Goal: Navigation & Orientation: Find specific page/section

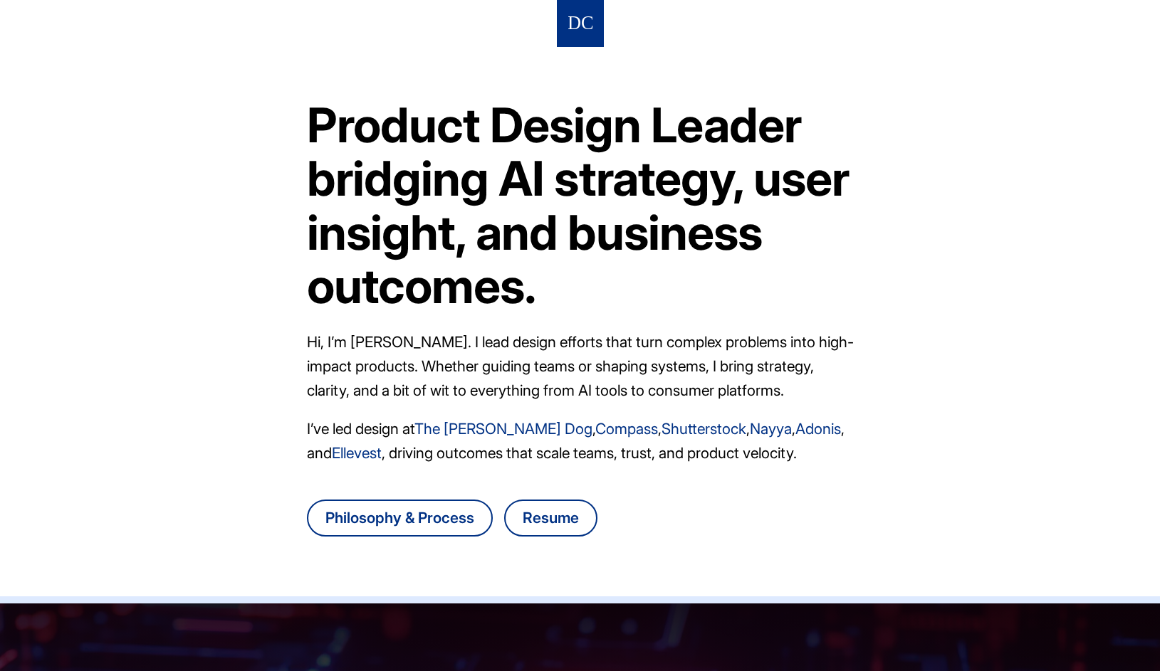
scroll to position [424, 0]
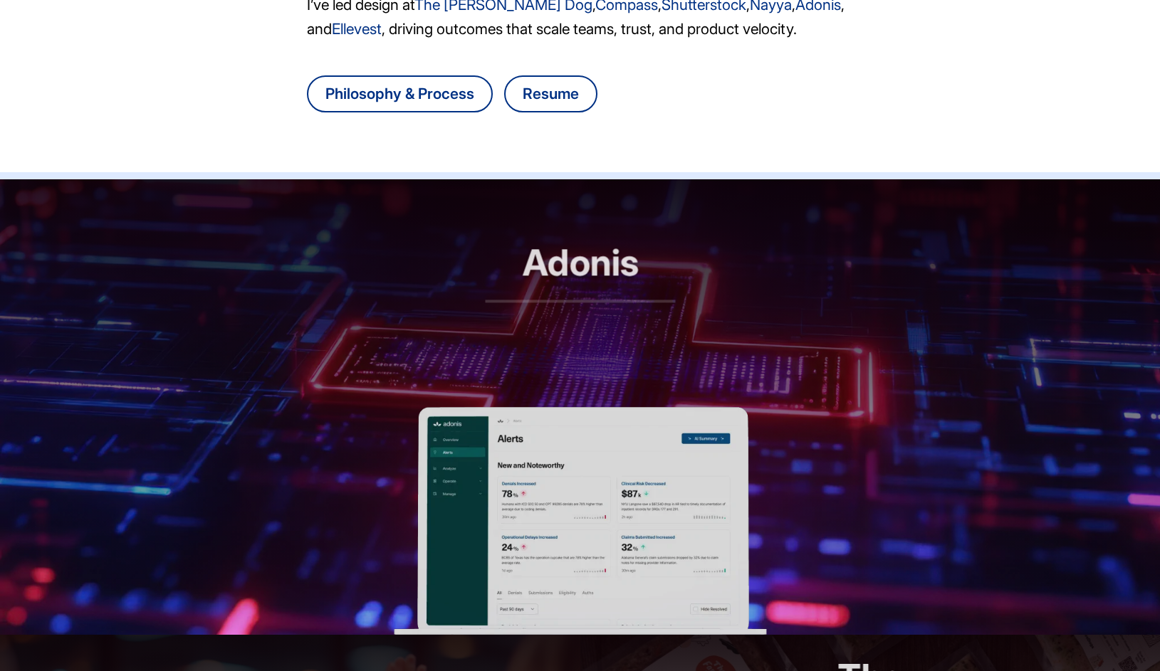
click at [509, 345] on header "Adonis RCM automation, reimagined" at bounding box center [580, 293] width 1160 height 228
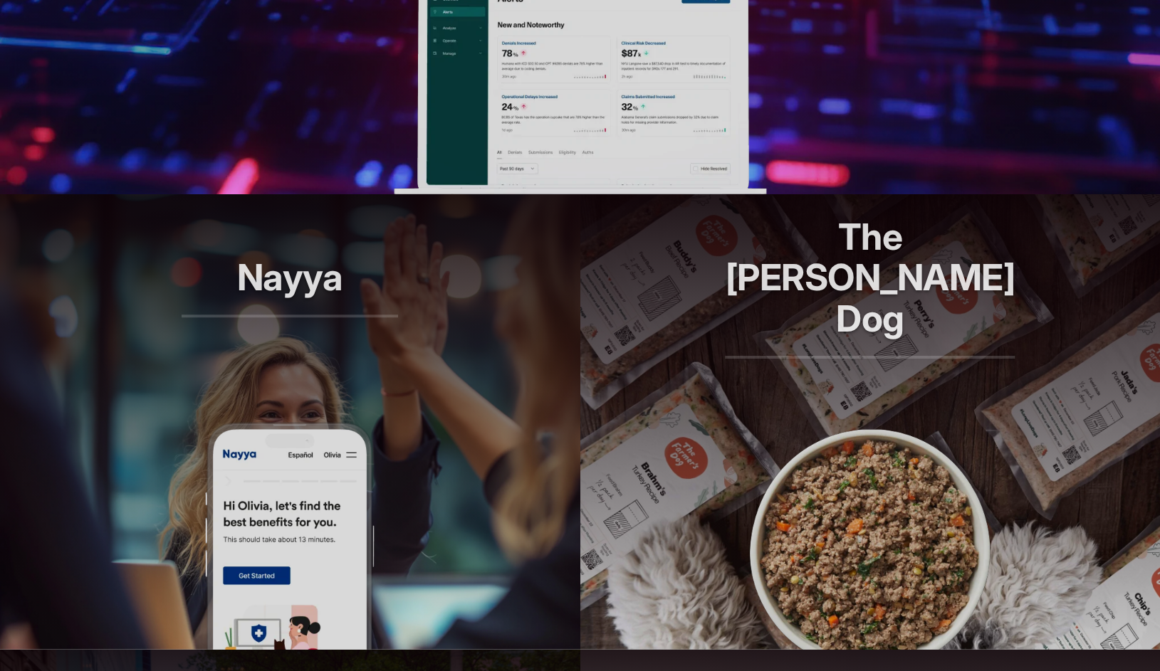
scroll to position [894, 0]
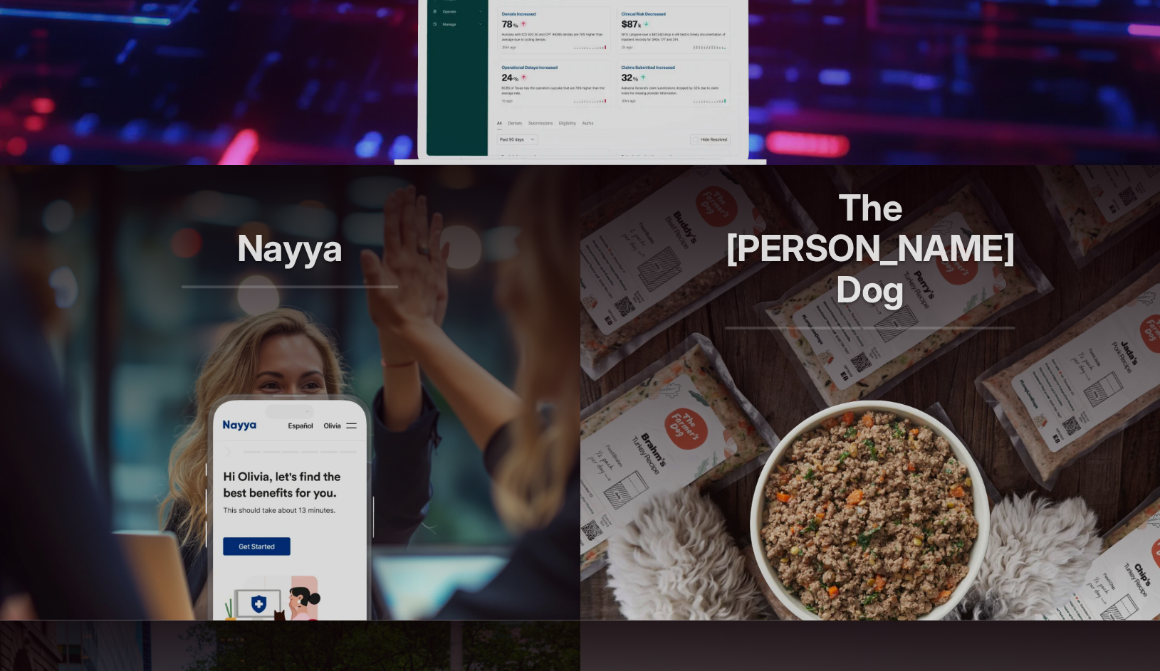
click at [394, 520] on article "Nayya Smarter decisions, better benefits" at bounding box center [290, 393] width 580 height 456
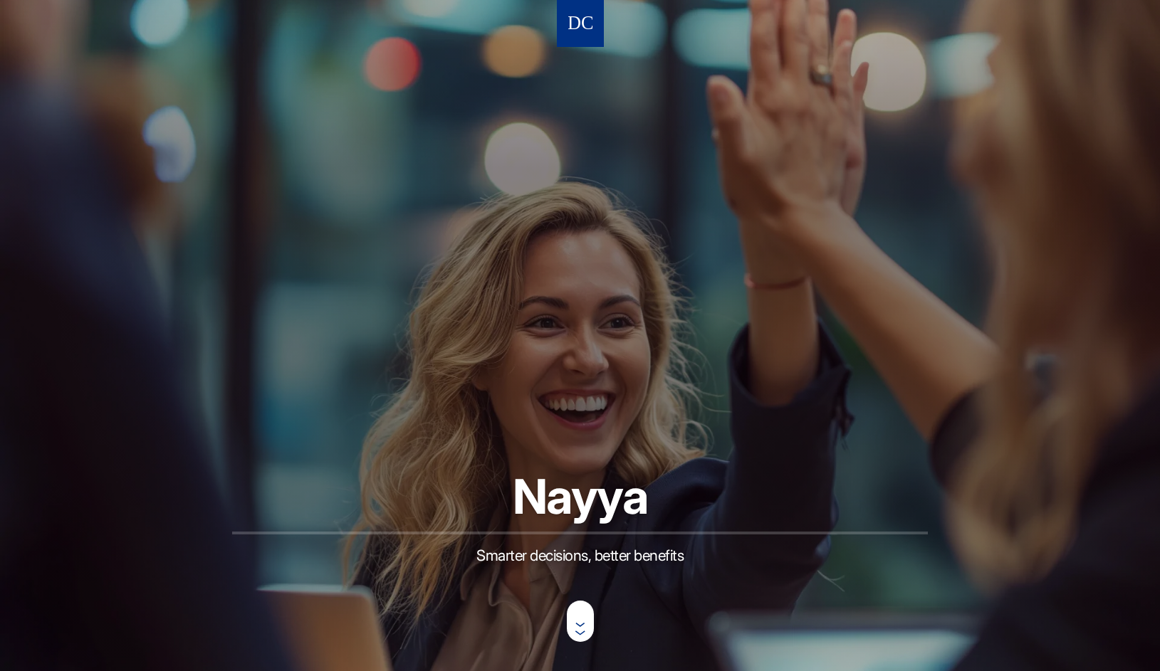
click at [597, 37] on nav at bounding box center [580, 23] width 47 height 47
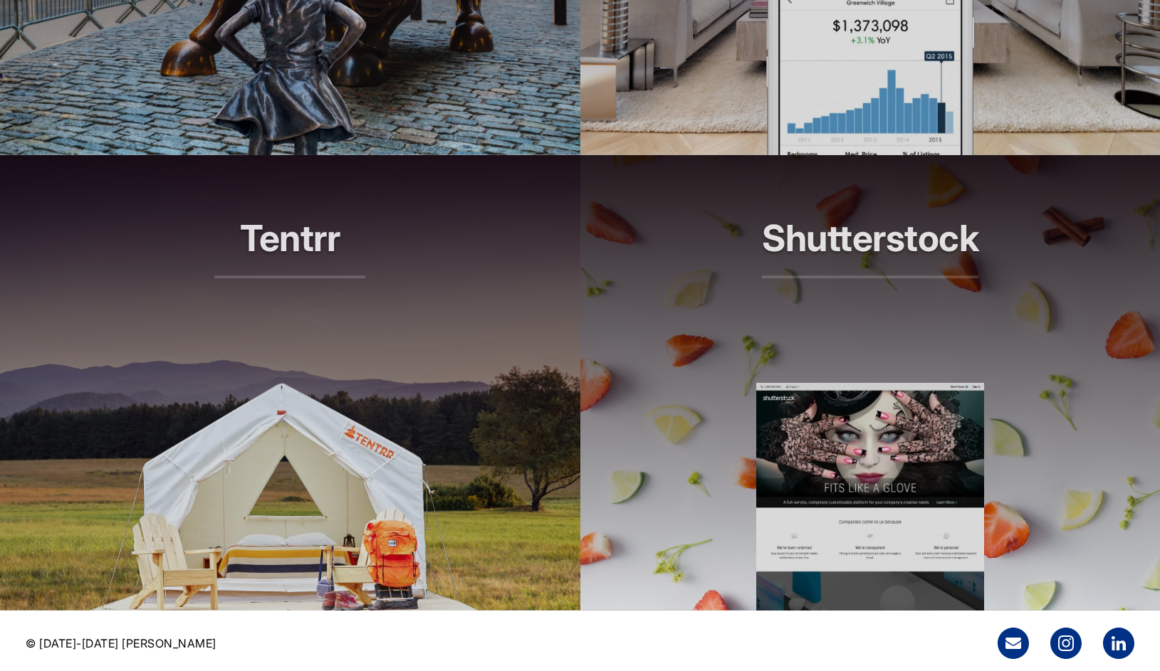
scroll to position [1233, 0]
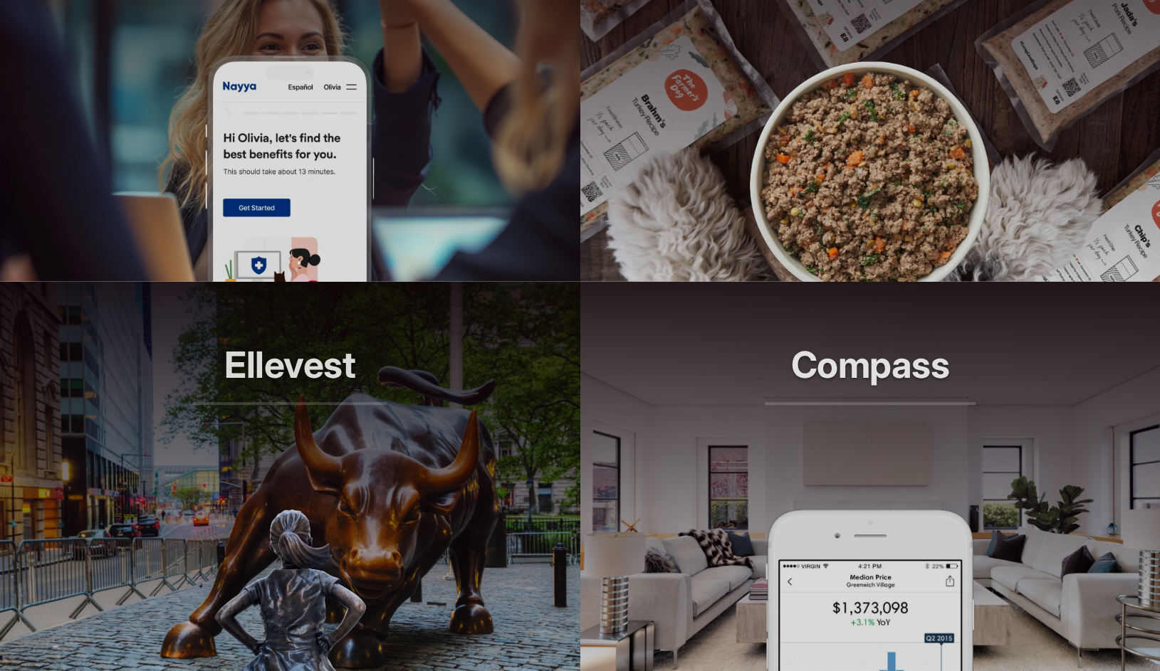
drag, startPoint x: 394, startPoint y: 429, endPoint x: 359, endPoint y: 425, distance: 34.4
